Goal: Transaction & Acquisition: Purchase product/service

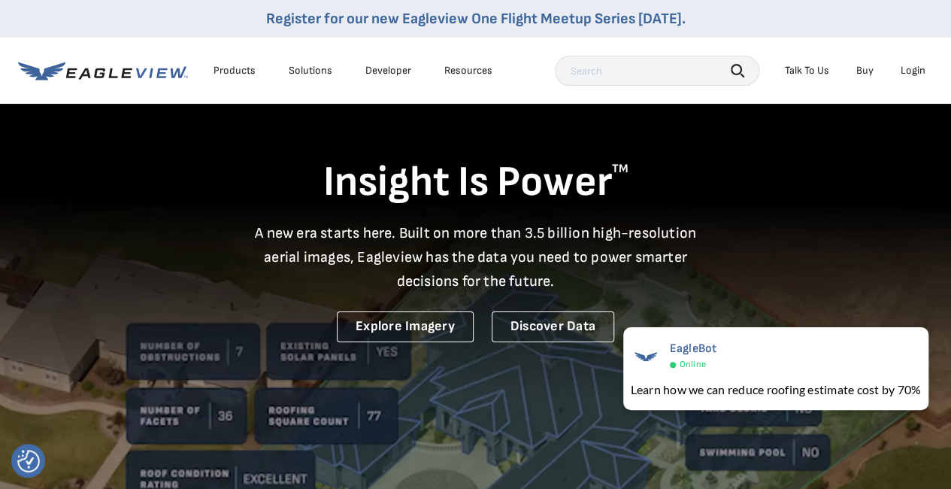
click at [910, 65] on div "Login" at bounding box center [913, 71] width 25 height 14
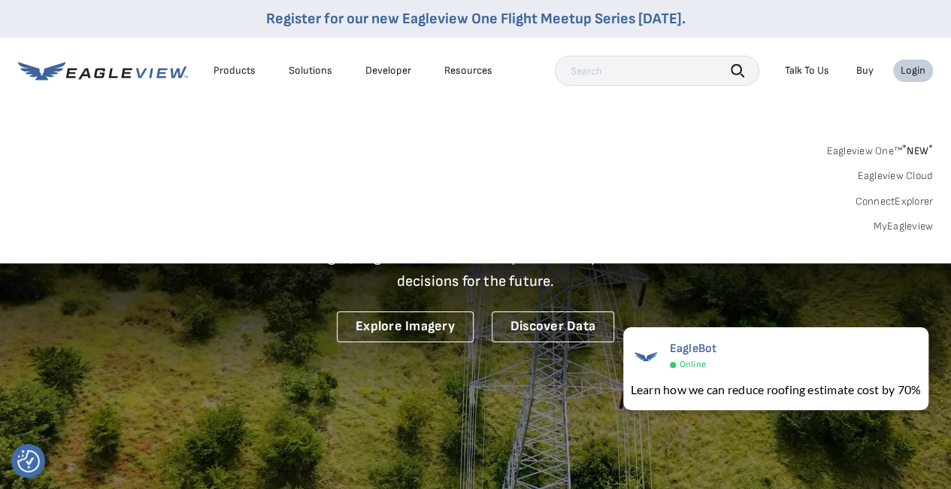
click at [905, 223] on link "MyEagleview" at bounding box center [903, 227] width 60 height 14
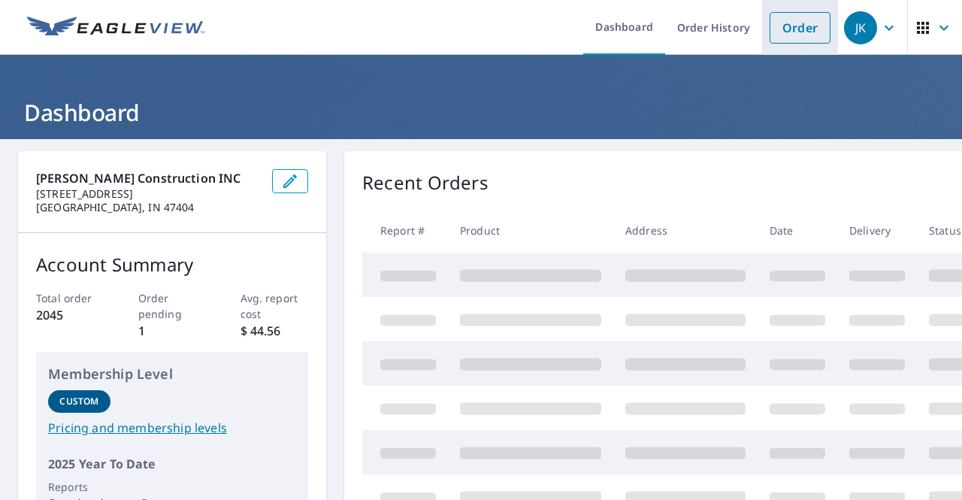
click at [790, 25] on link "Order" at bounding box center [800, 28] width 61 height 32
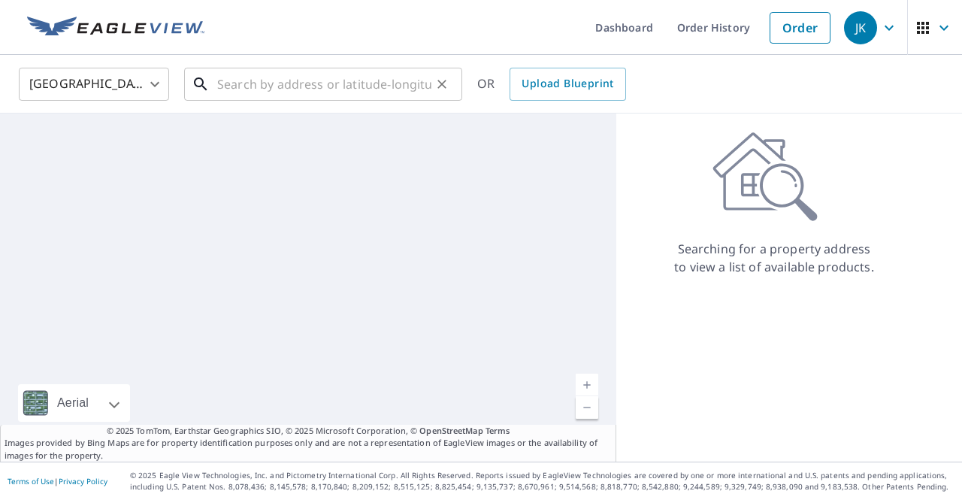
click at [309, 83] on input "text" at bounding box center [324, 84] width 214 height 42
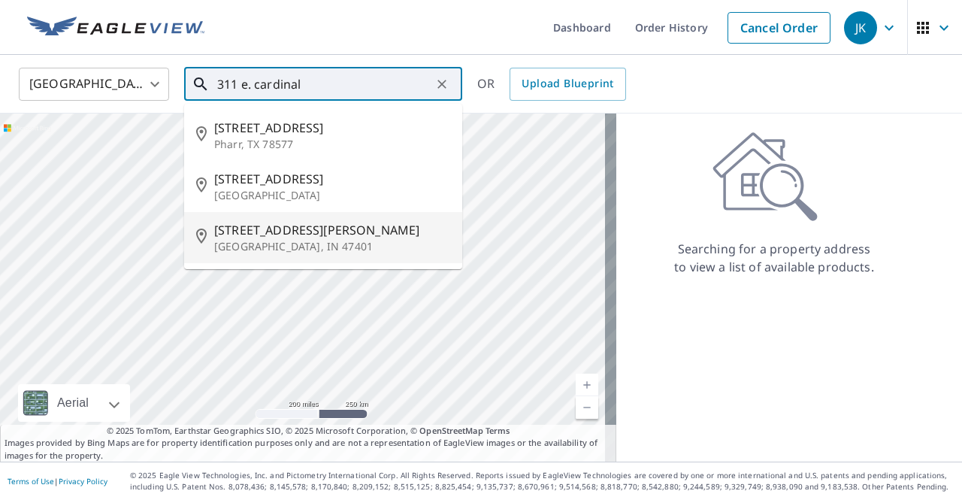
click at [319, 233] on span "311 E Cardinal Glen Dr" at bounding box center [332, 230] width 236 height 18
type input "311 E Cardinal Glen Dr Bloomington, IN 47401"
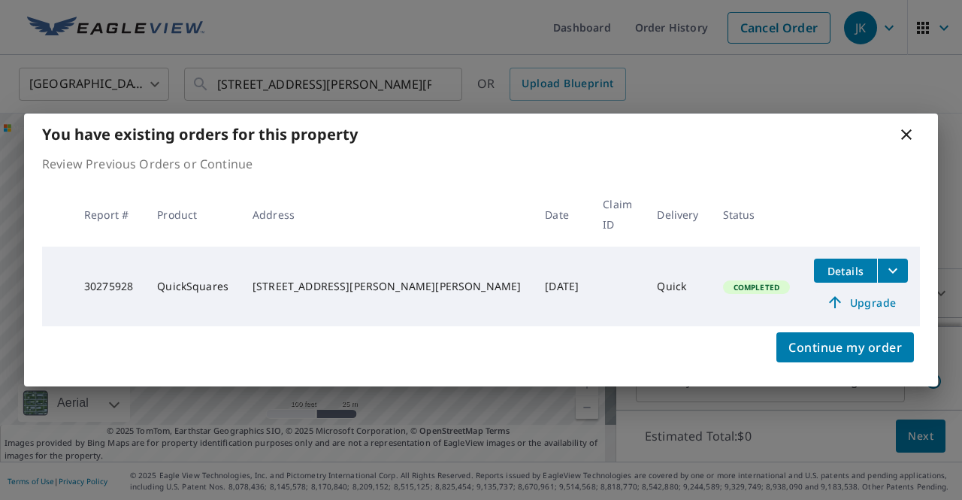
click at [856, 295] on span "Upgrade" at bounding box center [861, 302] width 76 height 18
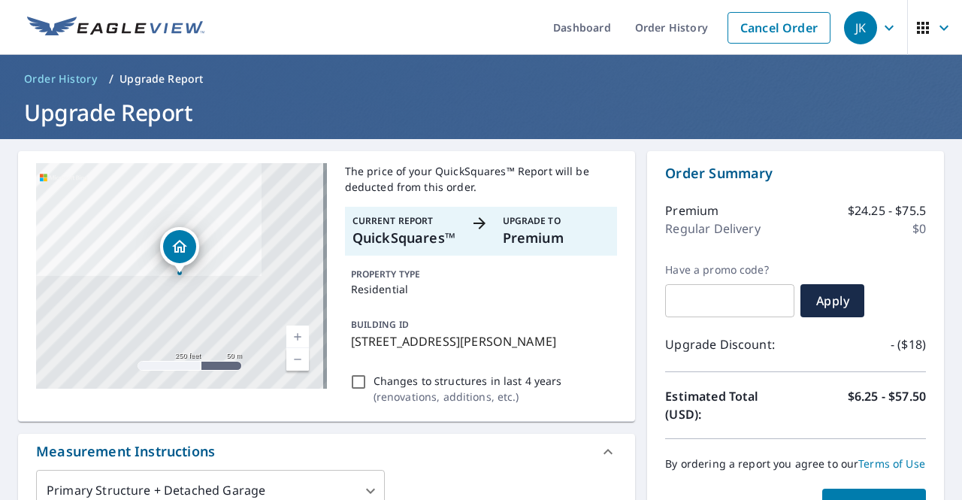
click at [535, 228] on p "Premium" at bounding box center [557, 238] width 108 height 20
click at [450, 217] on p "Current Report" at bounding box center [407, 221] width 108 height 14
click at [752, 32] on link "Cancel Order" at bounding box center [779, 28] width 103 height 32
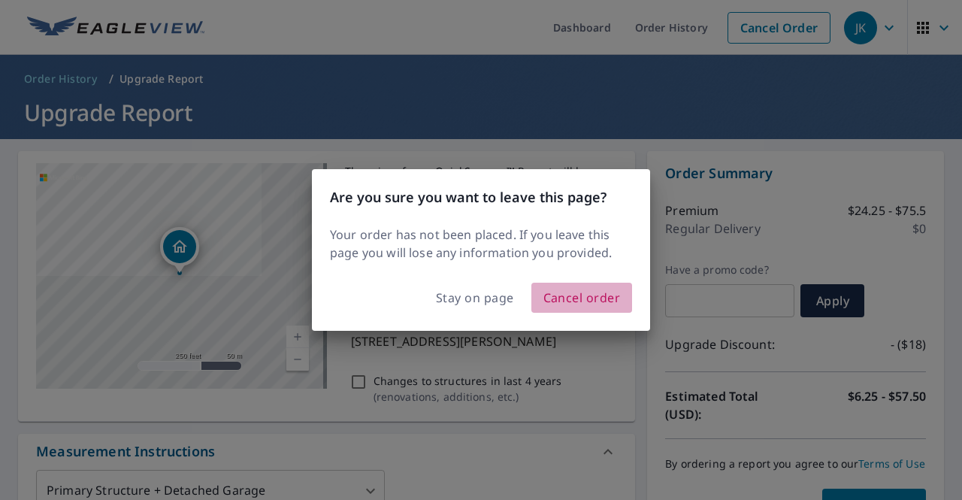
click at [589, 292] on span "Cancel order" at bounding box center [582, 297] width 77 height 21
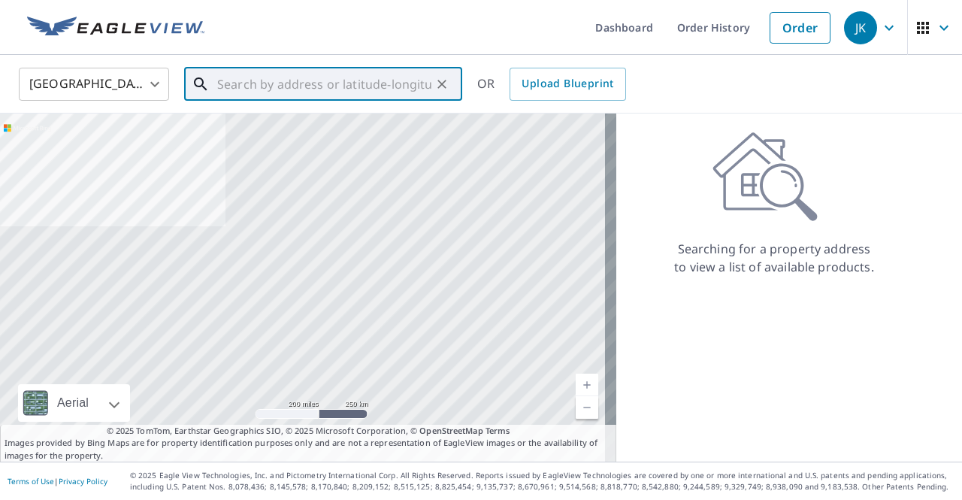
click at [265, 88] on input "text" at bounding box center [324, 84] width 214 height 42
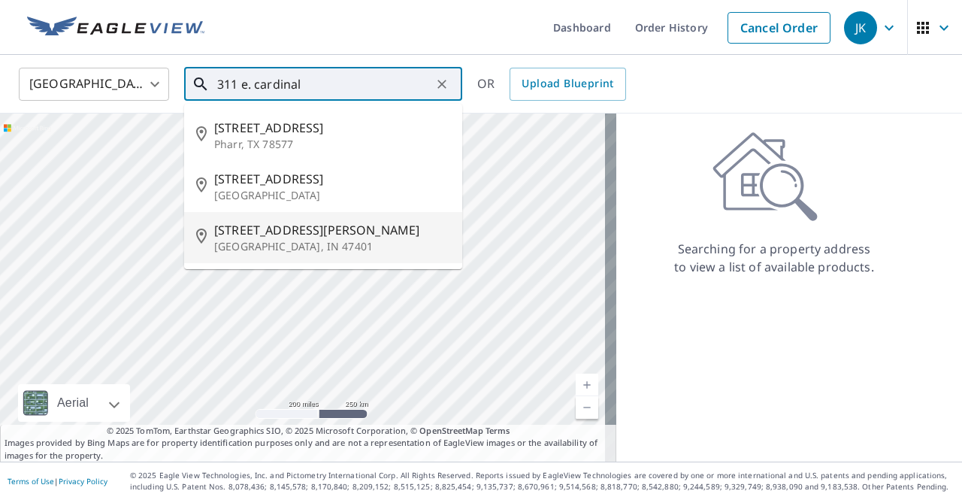
click at [316, 243] on p "Bloomington, IN 47401" at bounding box center [332, 246] width 236 height 15
type input "311 E Cardinal Glen Dr Bloomington, IN 47401"
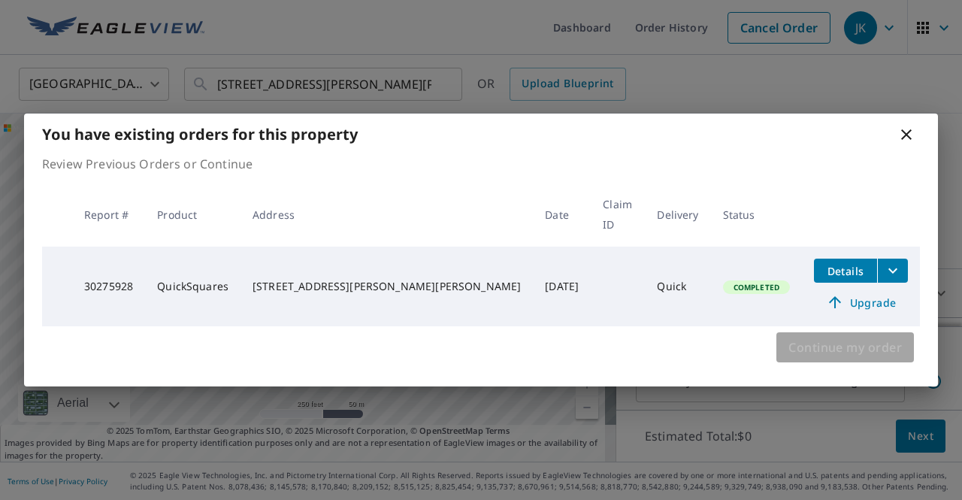
click at [827, 340] on span "Continue my order" at bounding box center [846, 347] width 114 height 21
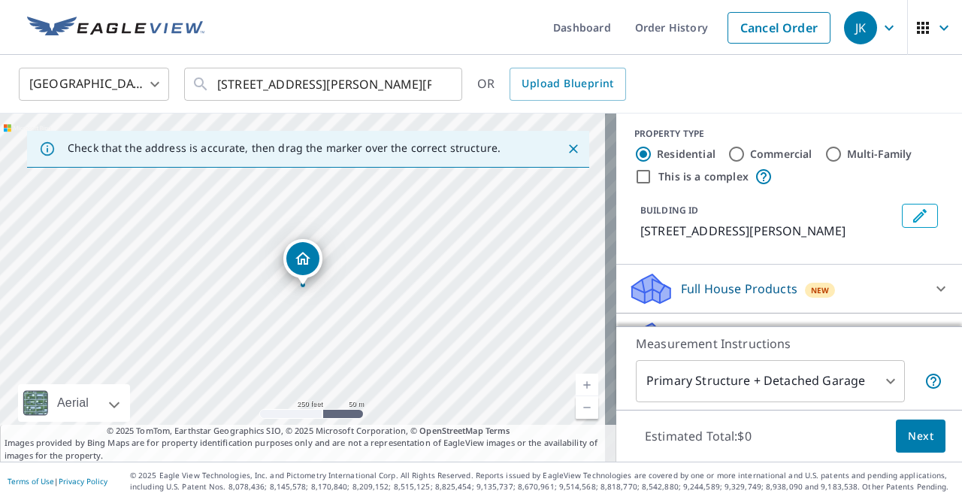
scroll to position [154, 0]
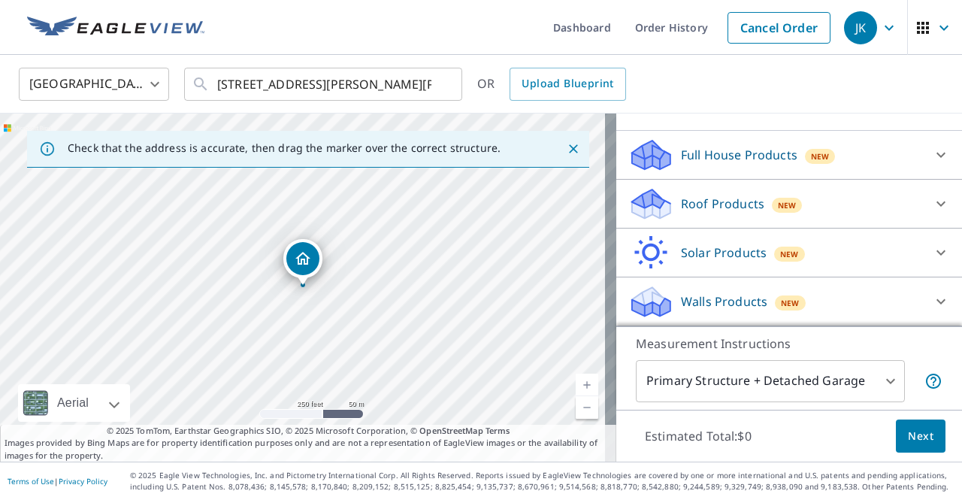
click at [847, 300] on div "Walls Products New" at bounding box center [776, 301] width 295 height 35
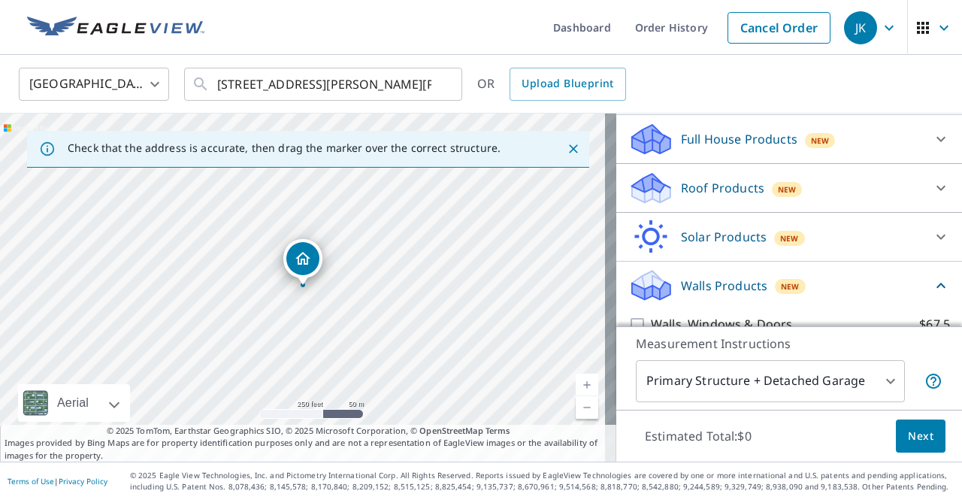
scroll to position [239, 0]
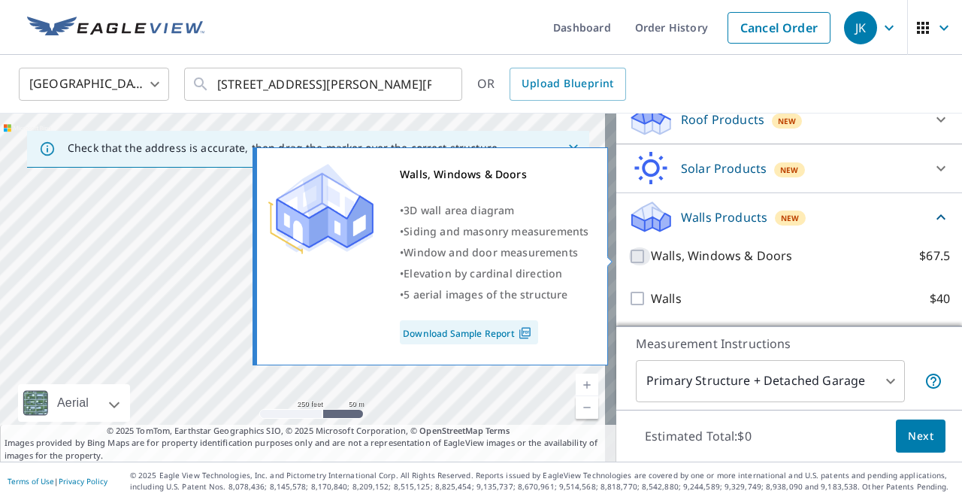
click at [630, 257] on input "Walls, Windows & Doors $67.5" at bounding box center [640, 256] width 23 height 18
checkbox input "true"
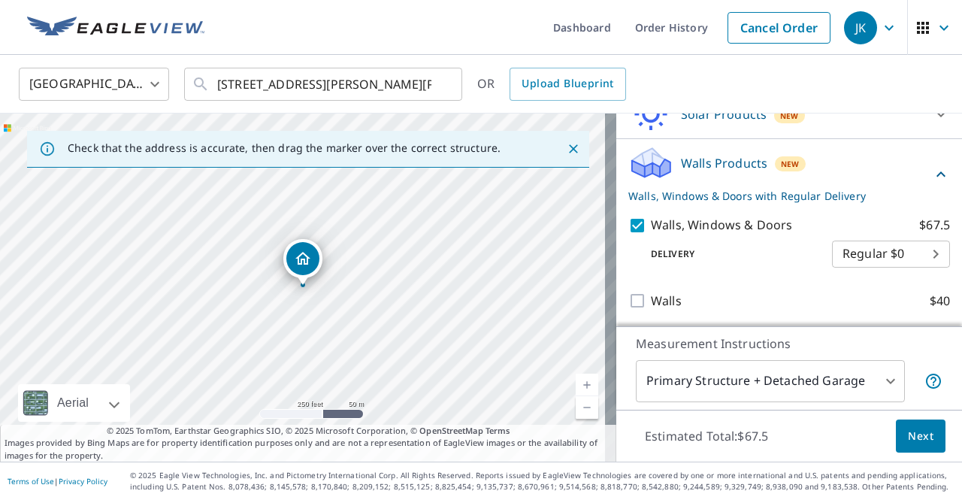
scroll to position [295, 0]
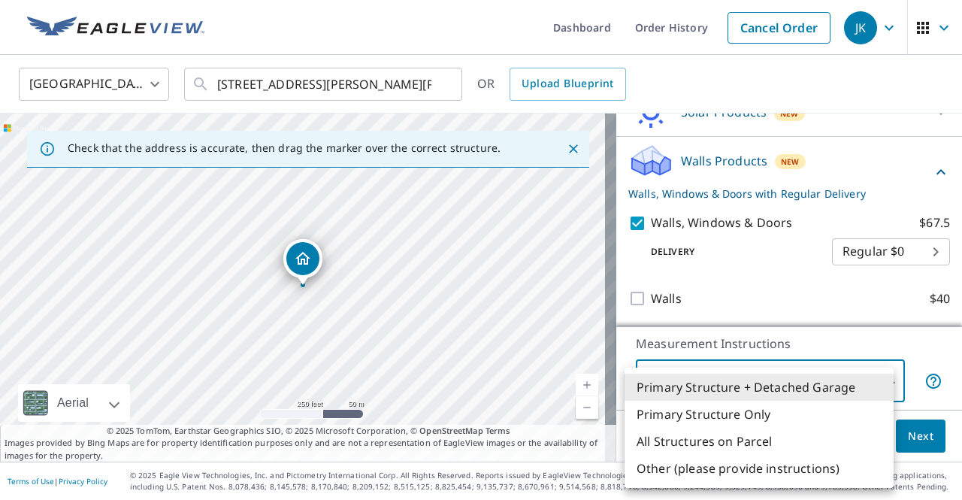
click at [768, 371] on body "JK JK Dashboard Order History Cancel Order JK United States US ​ 311 E Cardinal…" at bounding box center [481, 250] width 962 height 500
click at [750, 417] on li "Primary Structure Only" at bounding box center [759, 414] width 269 height 27
type input "2"
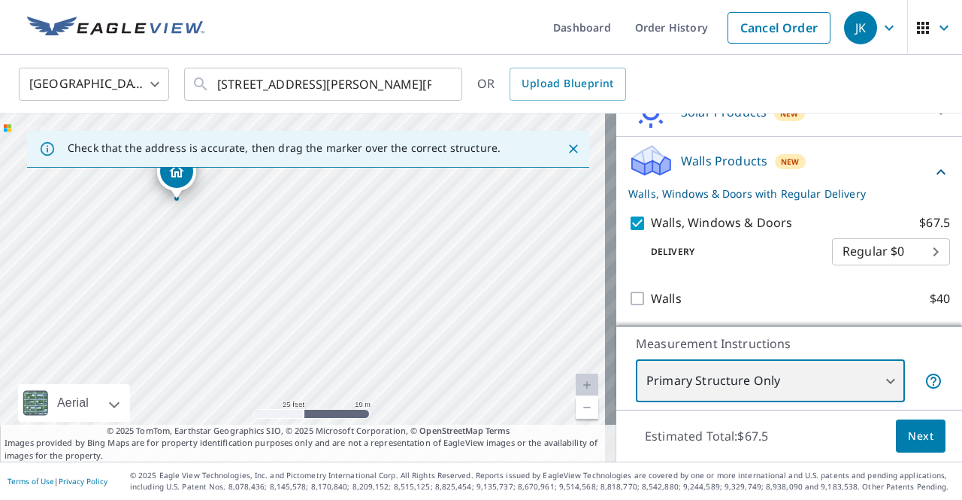
drag, startPoint x: 174, startPoint y: 229, endPoint x: 203, endPoint y: 356, distance: 129.7
click at [203, 356] on div "311 E Cardinal Glen Dr Bloomington, IN 47401" at bounding box center [308, 288] width 617 height 348
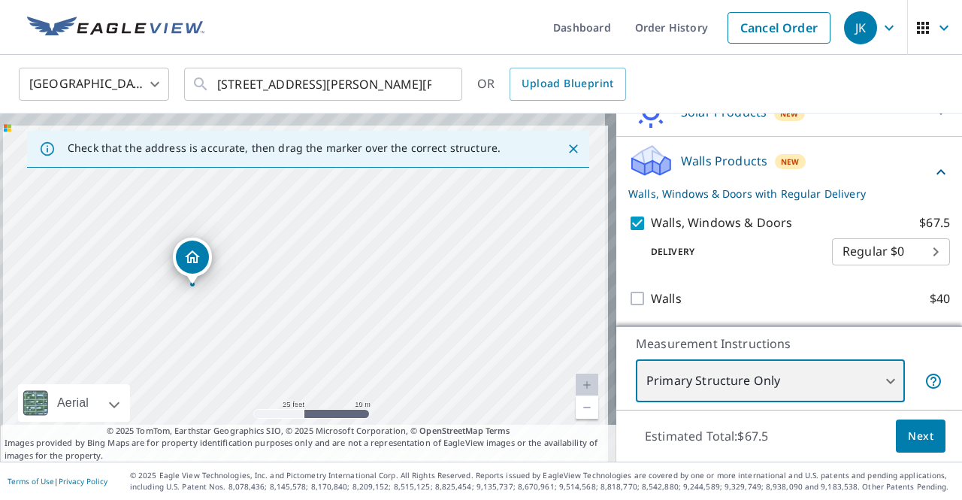
drag, startPoint x: 203, startPoint y: 255, endPoint x: 215, endPoint y: 318, distance: 64.3
click at [215, 318] on div "311 E Cardinal Glen Dr Bloomington, IN 47401" at bounding box center [308, 288] width 617 height 348
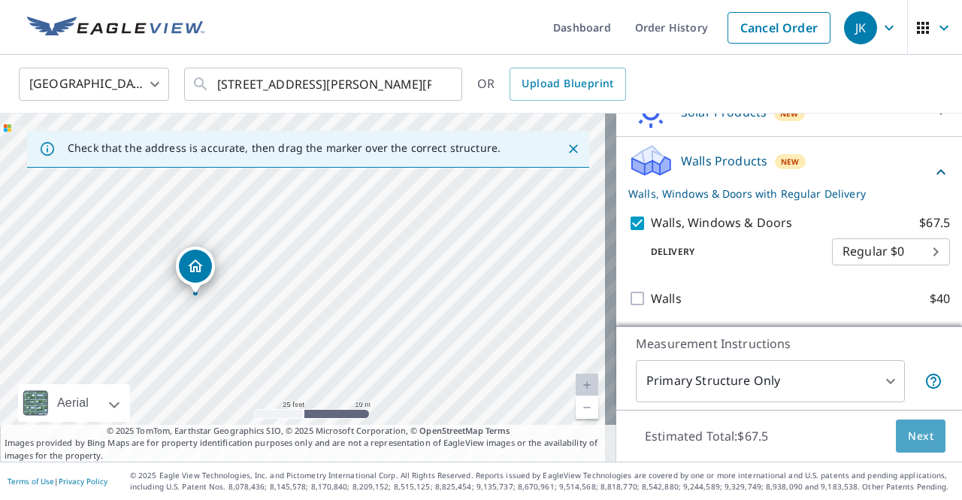
click at [908, 432] on span "Next" at bounding box center [921, 436] width 26 height 19
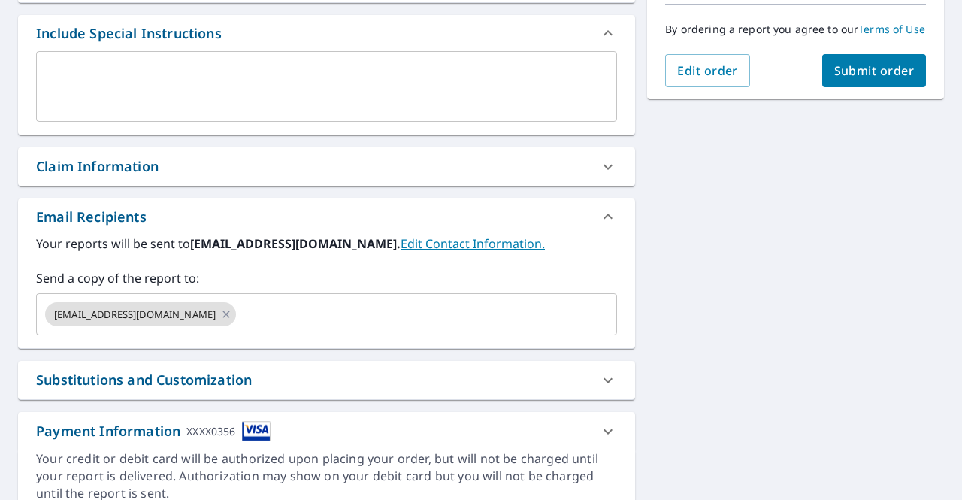
scroll to position [451, 0]
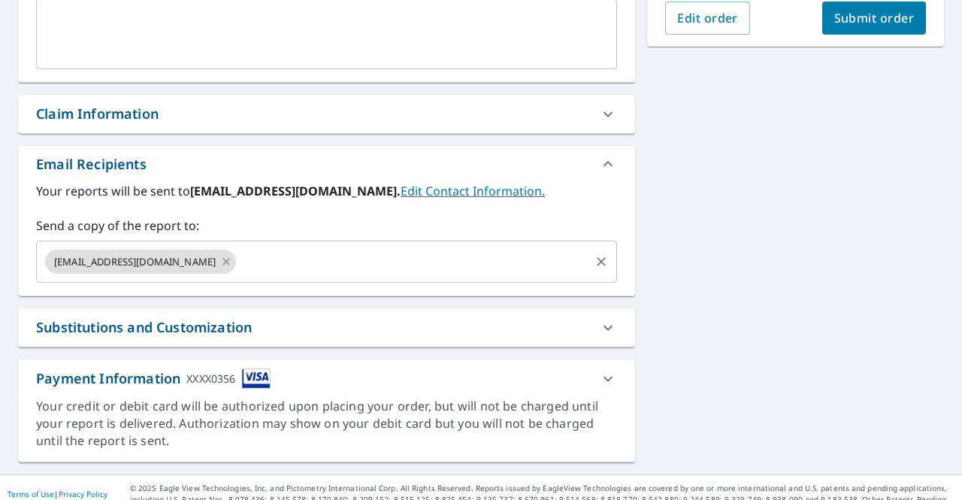
click at [223, 259] on icon at bounding box center [226, 261] width 7 height 7
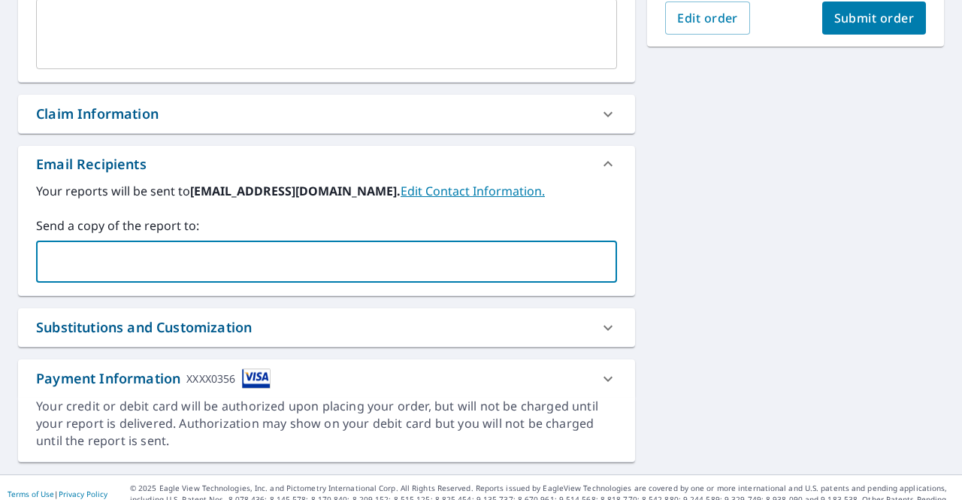
click at [207, 259] on input "text" at bounding box center [315, 261] width 545 height 29
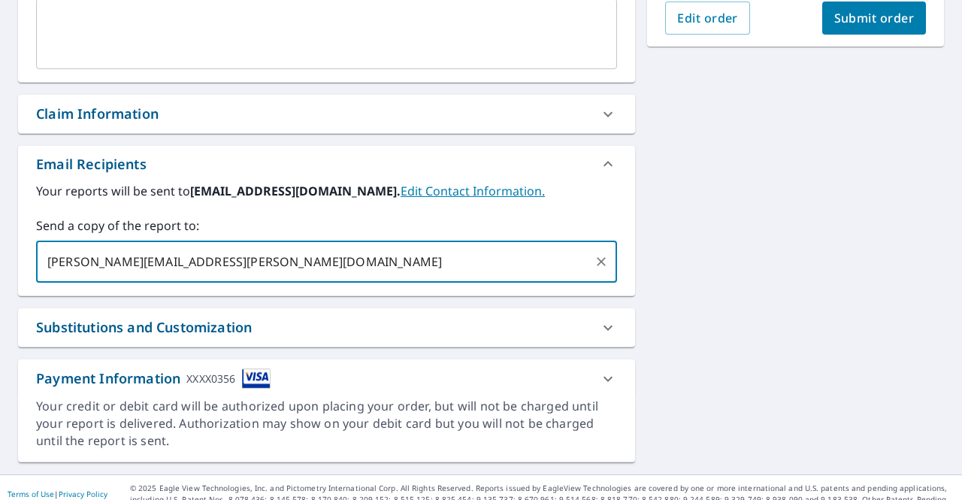
type input "nathan.koontz@koontzconstruction.com"
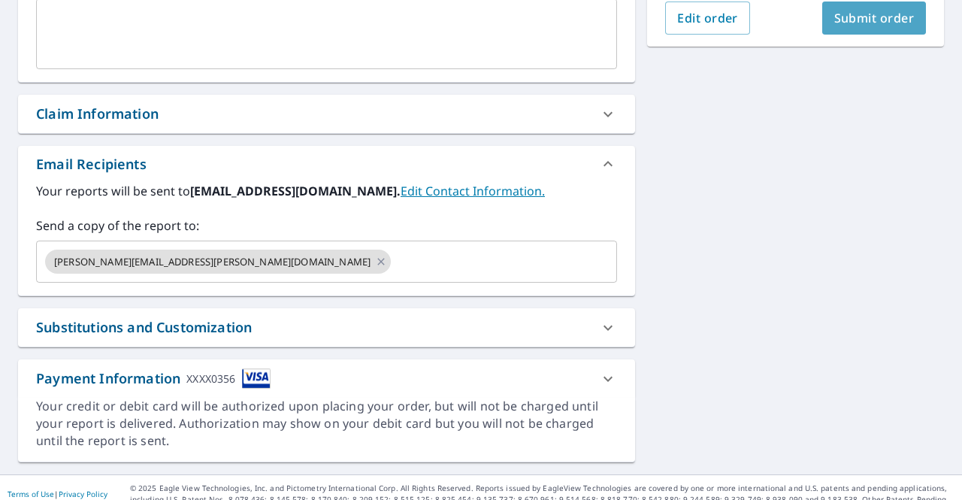
click at [870, 35] on button "Submit order" at bounding box center [875, 18] width 105 height 33
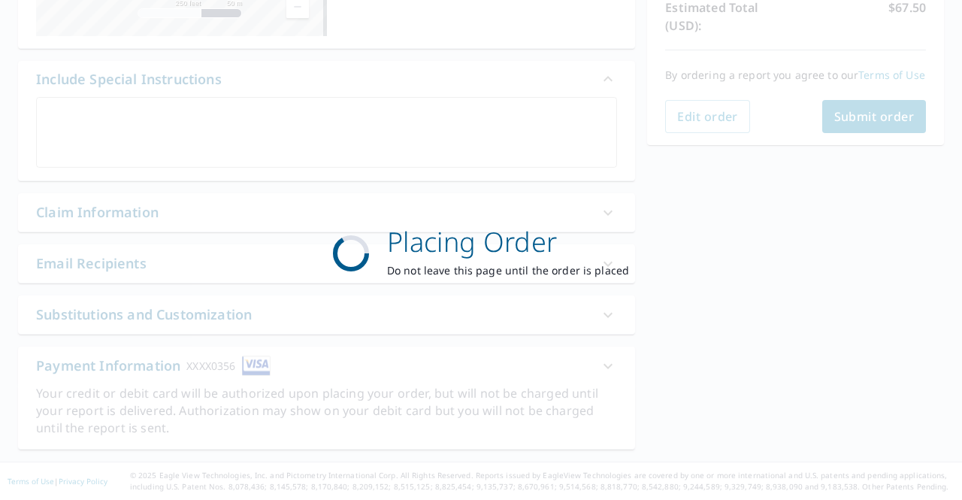
scroll to position [350, 0]
